Goal: Go to known website: Access a specific website the user already knows

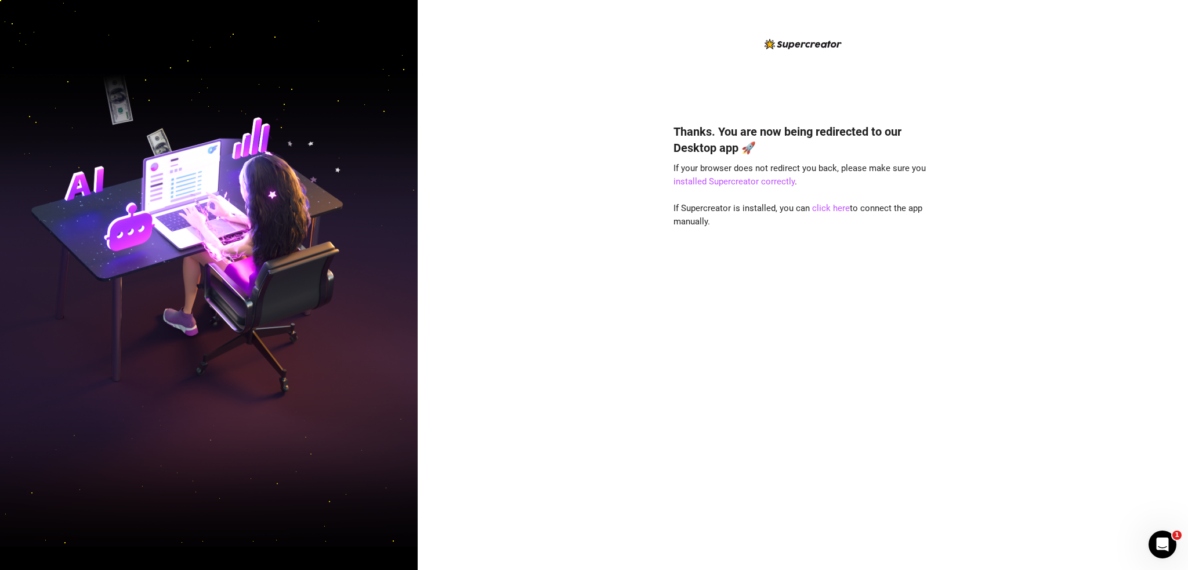
click at [541, 482] on div "Thanks. You are now being redirected to our Desktop app 🚀 If your browser does …" at bounding box center [803, 285] width 770 height 570
click at [821, 209] on link "click here" at bounding box center [831, 208] width 38 height 10
click at [822, 206] on link "click here" at bounding box center [831, 208] width 38 height 10
click at [820, 211] on link "click here" at bounding box center [831, 208] width 38 height 10
click at [842, 208] on link "click here" at bounding box center [831, 208] width 38 height 10
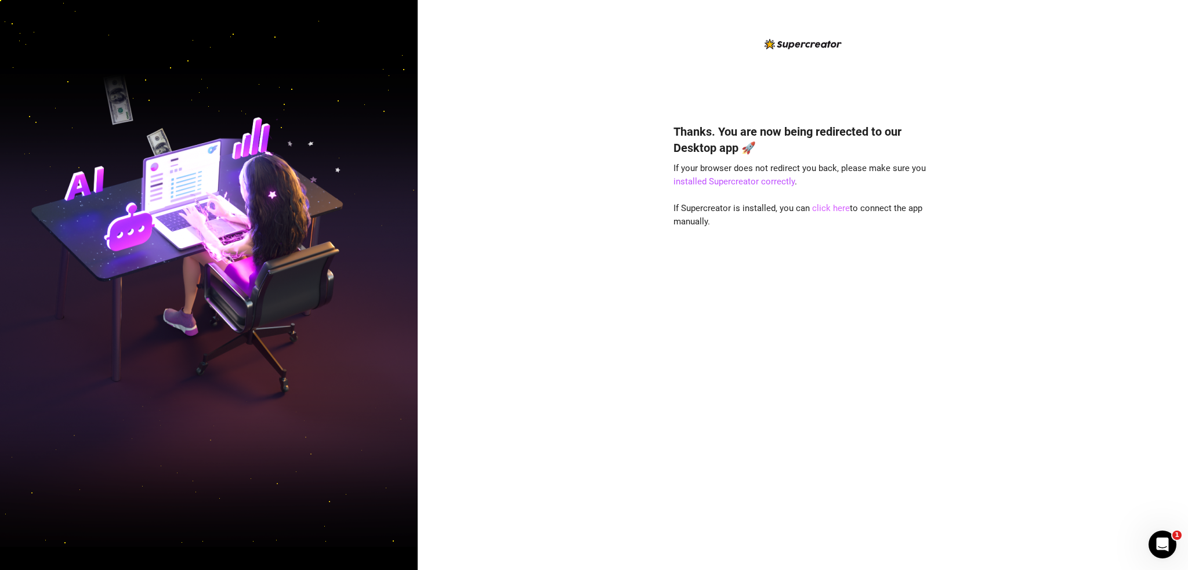
click at [840, 209] on link "click here" at bounding box center [831, 208] width 38 height 10
click at [822, 212] on link "click here" at bounding box center [831, 208] width 38 height 10
